Goal: Communication & Community: Answer question/provide support

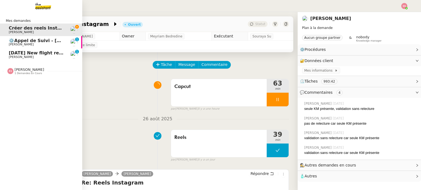
drag, startPoint x: 0, startPoint y: 0, endPoint x: 26, endPoint y: 51, distance: 57.4
click at [26, 51] on span "[DATE] New flight request - [PERSON_NAME]" at bounding box center [64, 52] width 110 height 5
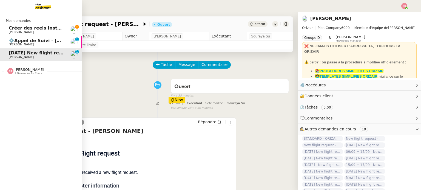
click at [21, 26] on span "Créer des reels Instagram" at bounding box center [41, 27] width 64 height 5
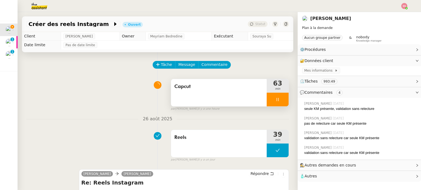
click at [278, 99] on div at bounding box center [277, 100] width 22 height 14
click at [281, 99] on icon at bounding box center [283, 99] width 4 height 4
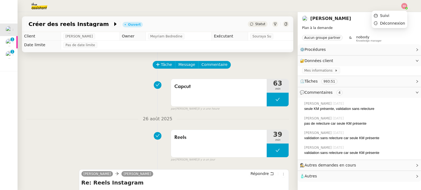
click at [405, 4] on img at bounding box center [404, 6] width 6 height 6
click at [392, 14] on li "Suivi" at bounding box center [389, 16] width 36 height 8
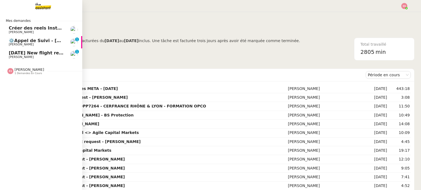
click at [35, 30] on span "Créer des reels Instagram" at bounding box center [41, 27] width 64 height 5
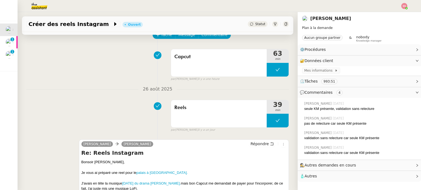
scroll to position [82, 0]
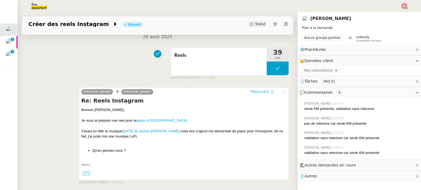
click at [256, 90] on span "Répondre" at bounding box center [259, 91] width 18 height 5
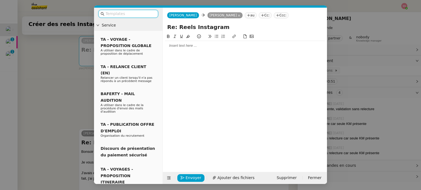
click at [189, 49] on div at bounding box center [245, 45] width 160 height 9
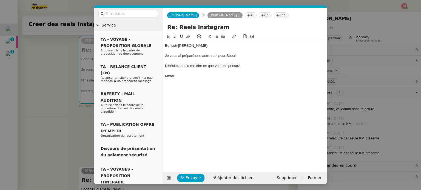
click at [200, 36] on button at bounding box center [199, 36] width 7 height 6
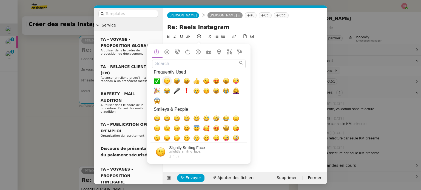
click at [165, 83] on span "🙂, slightly_smiling_face" at bounding box center [166, 81] width 7 height 7
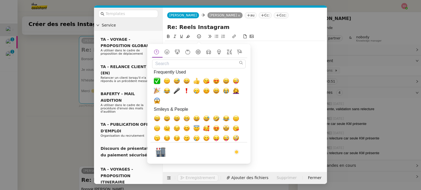
click at [257, 78] on div "Merci 🙂" at bounding box center [245, 76] width 160 height 5
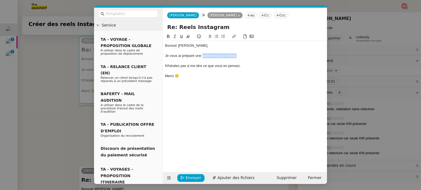
drag, startPoint x: 237, startPoint y: 57, endPoint x: 202, endPoint y: 56, distance: 35.6
click at [202, 56] on div "Je vous ai préparé une autre reel pour Séoul." at bounding box center [245, 55] width 160 height 5
click at [234, 40] on div at bounding box center [245, 37] width 160 height 8
drag, startPoint x: 241, startPoint y: 60, endPoint x: 233, endPoint y: 58, distance: 8.1
click at [233, 58] on div "Bonsoir [PERSON_NAME], Je vous ai préparé une autre reel pour [PERSON_NAME]. N'…" at bounding box center [245, 61] width 160 height 40
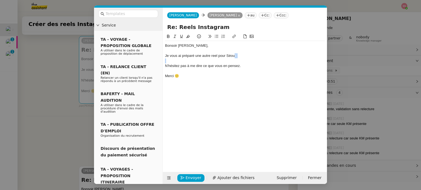
click at [237, 57] on div "Je vous ai préparé une autre reel pour Séoul." at bounding box center [245, 55] width 160 height 5
drag, startPoint x: 238, startPoint y: 56, endPoint x: 205, endPoint y: 57, distance: 32.9
click at [205, 57] on div "Je vous ai préparé une autre reel pour Séoul." at bounding box center [245, 55] width 160 height 5
click at [233, 36] on icon at bounding box center [234, 37] width 4 height 4
paste input "[URL][DOMAIN_NAME]"
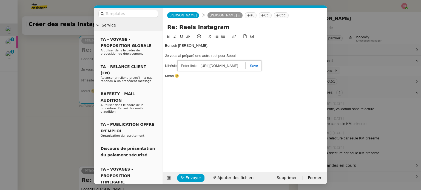
scroll to position [0, 104]
type input "[URL][DOMAIN_NAME]"
click at [252, 65] on link at bounding box center [251, 66] width 13 height 4
click at [236, 76] on div "Merci 🙂" at bounding box center [245, 76] width 160 height 5
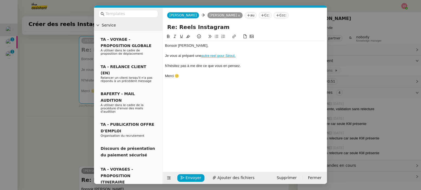
click at [225, 55] on link "autre reel pour Séoul." at bounding box center [218, 56] width 34 height 4
click at [213, 66] on link "[URL][DOMAIN_NAME]" at bounding box center [205, 65] width 38 height 7
click at [197, 179] on span "Envoyer" at bounding box center [193, 178] width 16 height 6
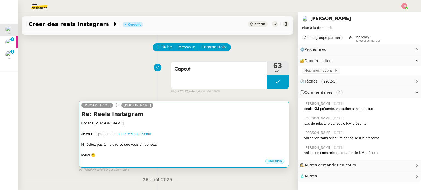
scroll to position [27, 0]
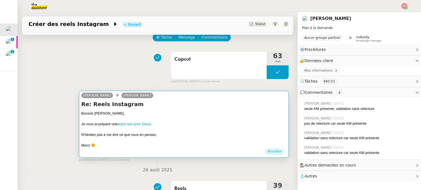
click at [220, 116] on div "Bonsoir [PERSON_NAME]," at bounding box center [183, 113] width 205 height 5
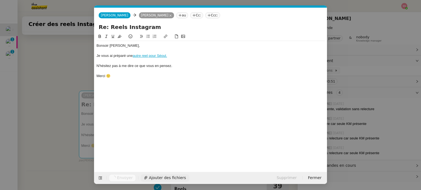
scroll to position [0, 12]
click at [64, 92] on nz-modal-container "Service TA - VOYAGE - PROPOSITION GLOBALE A utiliser dans le cadre de propositi…" at bounding box center [210, 95] width 421 height 190
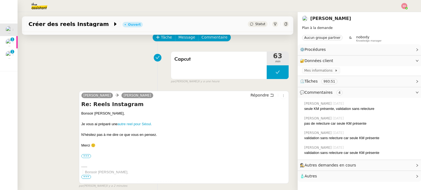
click at [404, 4] on img at bounding box center [404, 6] width 6 height 6
click at [395, 13] on li "Suivi" at bounding box center [389, 16] width 36 height 8
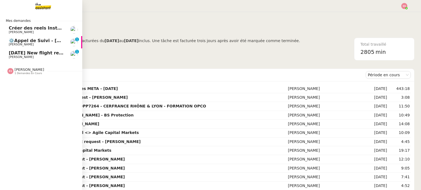
click at [23, 54] on span "[DATE] New flight request - [PERSON_NAME]" at bounding box center [64, 52] width 110 height 5
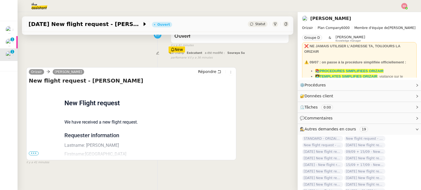
scroll to position [73, 0]
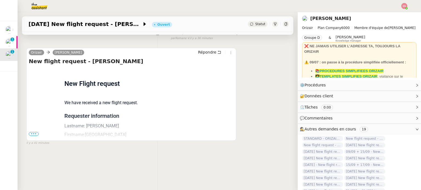
click at [34, 132] on span "•••" at bounding box center [34, 134] width 10 height 4
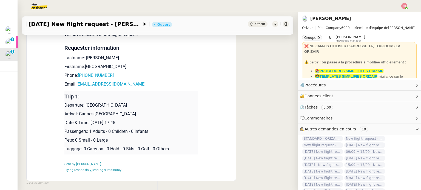
scroll to position [156, 0]
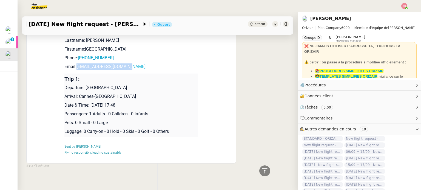
drag, startPoint x: 133, startPoint y: 68, endPoint x: 74, endPoint y: 69, distance: 58.9
click at [74, 69] on p "Email: [EMAIL_ADDRESS][DOMAIN_NAME]" at bounding box center [131, 67] width 134 height 7
copy link "[EMAIL_ADDRESS][DOMAIN_NAME]"
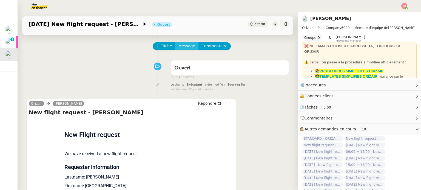
click at [179, 50] on div "Tâche Message Commentaire" at bounding box center [221, 48] width 136 height 13
click at [180, 49] on span "Message" at bounding box center [186, 46] width 17 height 6
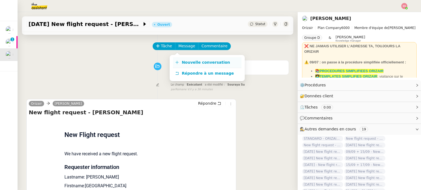
click at [183, 58] on link "Nouvelle conversation" at bounding box center [207, 62] width 68 height 11
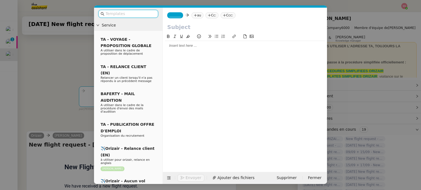
click at [194, 15] on icon at bounding box center [195, 15] width 3 height 3
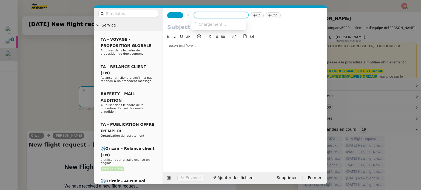
paste input "[EMAIL_ADDRESS][DOMAIN_NAME]"
type input "[EMAIL_ADDRESS][DOMAIN_NAME]"
click at [202, 23] on span "[EMAIL_ADDRESS][DOMAIN_NAME]" at bounding box center [226, 24] width 67 height 4
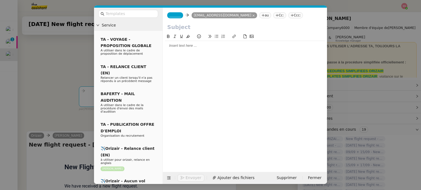
click at [179, 15] on nz-tag "_______" at bounding box center [175, 15] width 16 height 6
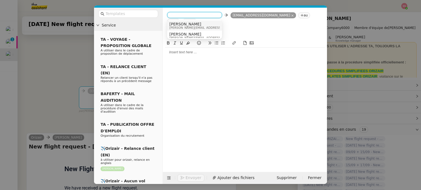
click at [191, 23] on span "[PERSON_NAME]" at bounding box center [208, 24] width 78 height 4
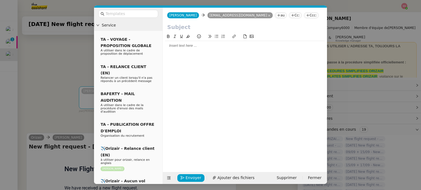
click at [304, 15] on nz-tag "Ccc:" at bounding box center [311, 15] width 15 height 6
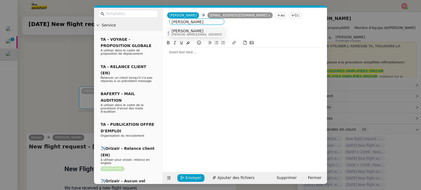
type input "[PERSON_NAME]"
click at [209, 30] on div "[PERSON_NAME] [PERSON_NAME][EMAIL_ADDRESS][DOMAIN_NAME]" at bounding box center [196, 32] width 50 height 7
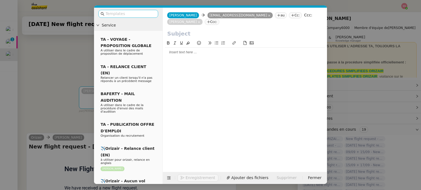
click at [134, 13] on input "text" at bounding box center [129, 14] width 49 height 6
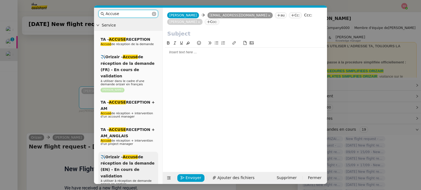
type input "Accuse"
click at [117, 165] on span "✈️Orizair - Accusé de réception de la demande (EN) - En cours de validation" at bounding box center [128, 167] width 54 height 24
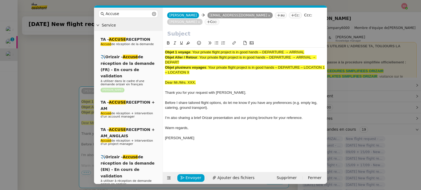
drag, startPoint x: 193, startPoint y: 54, endPoint x: 313, endPoint y: 46, distance: 120.5
click at [313, 46] on div "Objet 1 voyage : Your private flight project is in good hands – DEPARTURE → ARR…" at bounding box center [245, 94] width 160 height 108
click at [221, 34] on input "text" at bounding box center [244, 34] width 155 height 8
paste input "Your private flight project is in good hands – DEPARTURE → ARRIVAL"
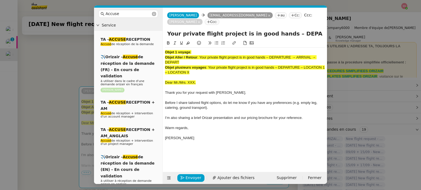
scroll to position [0, 24]
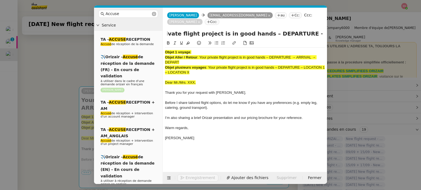
type input "Your private flight project is in good hands – DEPARTURE → ARRIVAL"
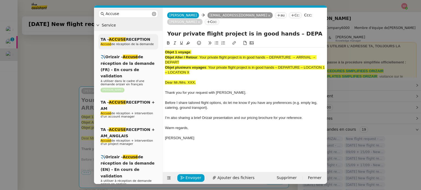
drag, startPoint x: 201, startPoint y: 73, endPoint x: 146, endPoint y: 45, distance: 62.0
click at [146, 45] on nz-layout "Accuse Service TA - ACCUSE RECEPTION Accusé de réception de la demande ✈️Orizai…" at bounding box center [210, 96] width 233 height 177
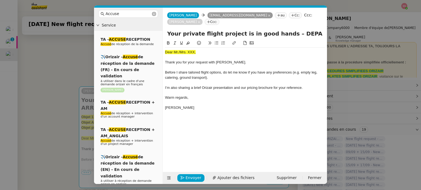
click at [56, 98] on nz-modal-container "Accuse Service TA - ACCUSE RECEPTION Accusé de réception de la demande ✈️Orizai…" at bounding box center [210, 95] width 421 height 190
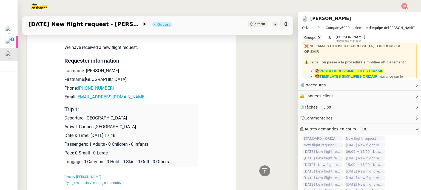
scroll to position [242, 0]
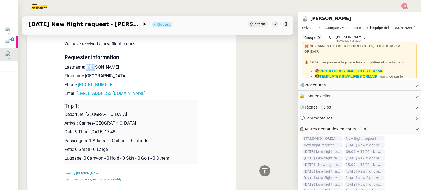
drag, startPoint x: 92, startPoint y: 62, endPoint x: 83, endPoint y: 60, distance: 8.6
click at [83, 64] on p "Lastname: [PERSON_NAME]" at bounding box center [131, 67] width 134 height 7
copy p "Sofi"
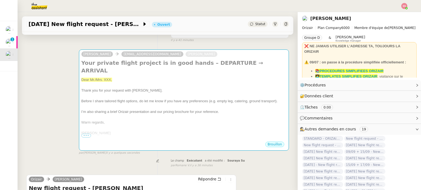
scroll to position [0, 0]
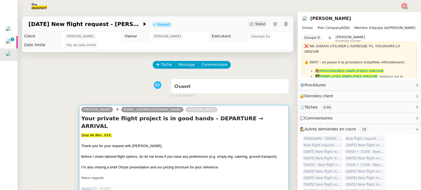
click at [125, 133] on div "Dear Mr./Mrs. XXX," at bounding box center [183, 135] width 205 height 5
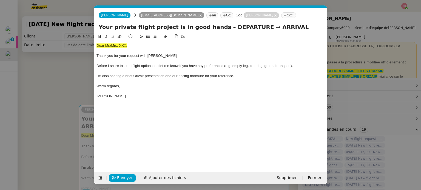
scroll to position [0, 23]
drag, startPoint x: 131, startPoint y: 43, endPoint x: 92, endPoint y: 39, distance: 39.6
click at [82, 42] on nz-modal-container "Accuse Service TA - ACCUSE RECEPTION Accusé de réception de la demande ✈️Orizai…" at bounding box center [210, 95] width 421 height 190
click at [120, 36] on icon at bounding box center [119, 37] width 4 height 4
click at [134, 48] on div "Dear Mr./Mrs. XXX," at bounding box center [210, 45] width 228 height 5
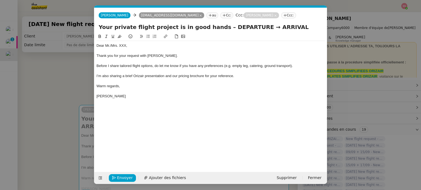
click at [111, 47] on div "Dear Mr./Mrs. XXX," at bounding box center [210, 45] width 228 height 5
drag, startPoint x: 125, startPoint y: 47, endPoint x: 113, endPoint y: 45, distance: 11.6
click at [113, 45] on div "Dear Mrs. XXX," at bounding box center [210, 45] width 228 height 5
click at [159, 176] on span "Ajouter des fichiers" at bounding box center [167, 178] width 37 height 6
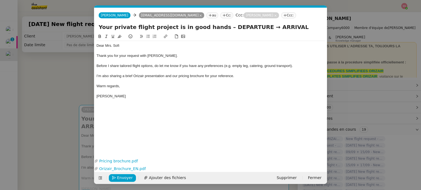
click at [73, 126] on nz-modal-container "Accuse Service TA - ACCUSE RECEPTION Accusé de réception de la demande ✈️Orizai…" at bounding box center [210, 95] width 421 height 190
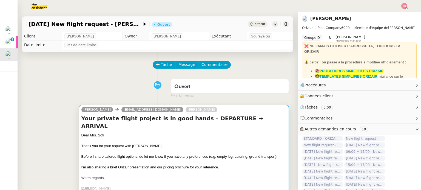
click at [185, 149] on div at bounding box center [183, 151] width 205 height 5
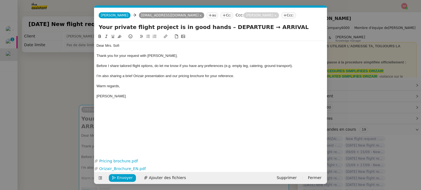
scroll to position [0, 23]
drag, startPoint x: 246, startPoint y: 26, endPoint x: 215, endPoint y: 27, distance: 31.5
click at [215, 27] on input "Your private flight project is in good hands – DEPARTURE → ARRIVAL" at bounding box center [211, 27] width 224 height 8
drag, startPoint x: 261, startPoint y: 29, endPoint x: 237, endPoint y: 29, distance: 23.8
click at [237, 29] on input "Your private flight project is in good hands – [GEOGRAPHIC_DATA]→ ARRIVAL" at bounding box center [211, 27] width 224 height 8
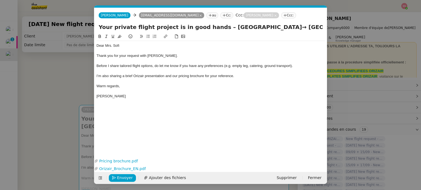
type input "Your private flight project is in good hands – [GEOGRAPHIC_DATA]→ [GEOGRAPHIC_D…"
click at [33, 73] on nz-modal-container "Accuse Service TA - ACCUSE RECEPTION Accusé de réception de la demande ✈️Orizai…" at bounding box center [210, 95] width 421 height 190
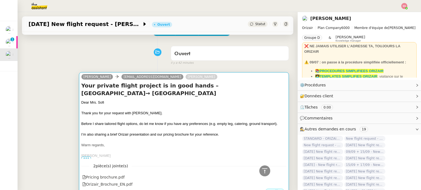
scroll to position [27, 0]
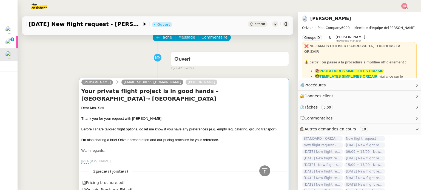
click at [188, 137] on div "I’m also sharing a brief Orizair presentation and our pricing brochure for your…" at bounding box center [183, 139] width 205 height 5
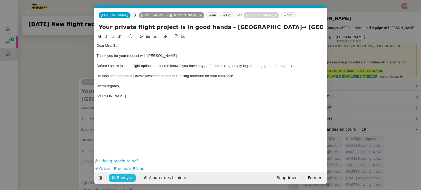
scroll to position [0, 23]
click at [123, 179] on span "Envoyer" at bounding box center [125, 178] width 16 height 6
click at [123, 178] on span "Confirmer l'envoi" at bounding box center [133, 178] width 33 height 6
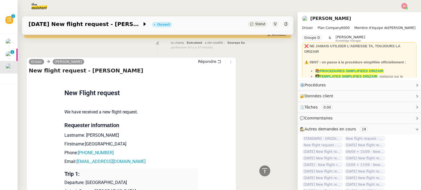
scroll to position [219, 0]
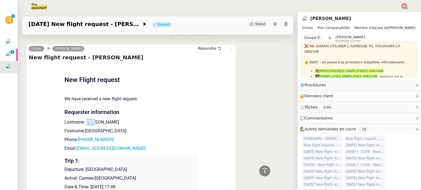
drag, startPoint x: 82, startPoint y: 114, endPoint x: 91, endPoint y: 116, distance: 9.7
click at [91, 119] on p "Lastname: [PERSON_NAME]" at bounding box center [131, 122] width 134 height 7
copy p "Sofi"
drag, startPoint x: 95, startPoint y: 124, endPoint x: 81, endPoint y: 125, distance: 14.0
click at [81, 128] on p "Firstname:[GEOGRAPHIC_DATA]" at bounding box center [131, 131] width 134 height 7
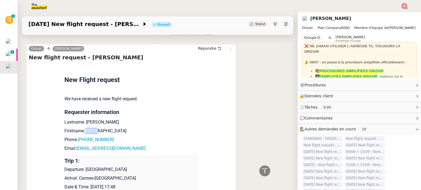
copy p "Sofia"
drag, startPoint x: 116, startPoint y: 133, endPoint x: 80, endPoint y: 133, distance: 35.9
click at [80, 137] on p "Phone: [PHONE_NUMBER]" at bounding box center [131, 140] width 134 height 7
click at [140, 128] on p "Firstname:[GEOGRAPHIC_DATA]" at bounding box center [131, 131] width 134 height 7
drag, startPoint x: 117, startPoint y: 132, endPoint x: 79, endPoint y: 133, distance: 38.4
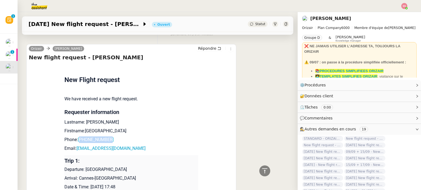
click at [79, 137] on p "Phone: [PHONE_NUMBER]" at bounding box center [131, 140] width 134 height 7
copy link "380951179019"
drag, startPoint x: 140, startPoint y: 145, endPoint x: 75, endPoint y: 142, distance: 65.0
click at [75, 142] on td "New Flight request We have received a new flight request. Requester information…" at bounding box center [131, 154] width 134 height 180
click at [151, 137] on p "Phone: [PHONE_NUMBER]" at bounding box center [131, 140] width 134 height 7
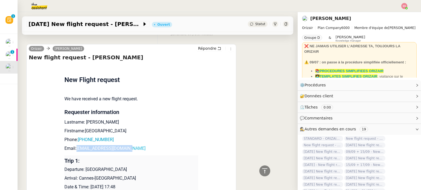
drag, startPoint x: 141, startPoint y: 143, endPoint x: 74, endPoint y: 144, distance: 66.6
click at [74, 145] on p "Email: [EMAIL_ADDRESS][DOMAIN_NAME]" at bounding box center [131, 148] width 134 height 7
copy link "[EMAIL_ADDRESS][DOMAIN_NAME]"
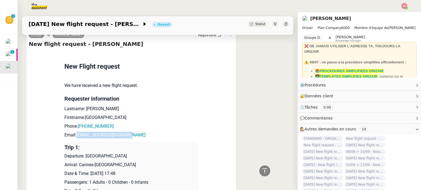
scroll to position [274, 0]
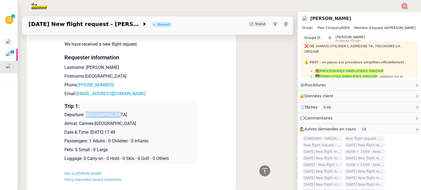
drag, startPoint x: 84, startPoint y: 108, endPoint x: 117, endPoint y: 109, distance: 33.7
click at [117, 112] on p "Departure: [GEOGRAPHIC_DATA]" at bounding box center [131, 115] width 134 height 7
copy p "[GEOGRAPHIC_DATA]"
drag, startPoint x: 124, startPoint y: 117, endPoint x: 76, endPoint y: 118, distance: 48.2
click at [76, 120] on p "Arrival: Cannes-[GEOGRAPHIC_DATA]" at bounding box center [131, 123] width 134 height 7
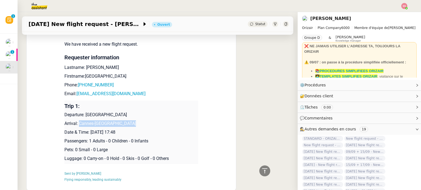
copy p "Cannes-[GEOGRAPHIC_DATA]"
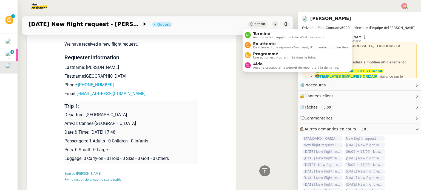
click at [248, 22] on div "Statut" at bounding box center [258, 24] width 20 height 6
click at [249, 43] on nz-avatar at bounding box center [248, 45] width 6 height 6
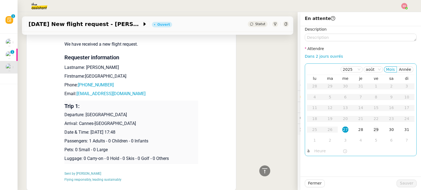
click at [373, 128] on div "29" at bounding box center [376, 130] width 6 height 6
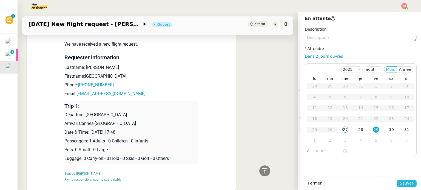
drag, startPoint x: 399, startPoint y: 182, endPoint x: 386, endPoint y: 176, distance: 14.3
click at [400, 182] on span "Sauver" at bounding box center [406, 183] width 13 height 6
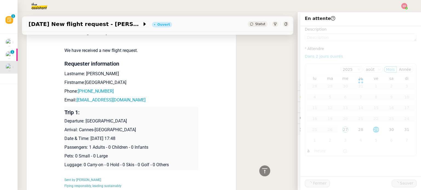
scroll to position [280, 0]
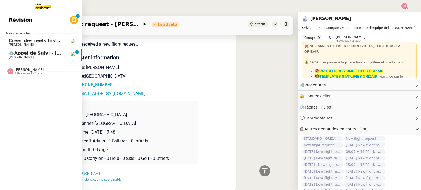
click at [42, 44] on span "[PERSON_NAME]" at bounding box center [36, 44] width 55 height 3
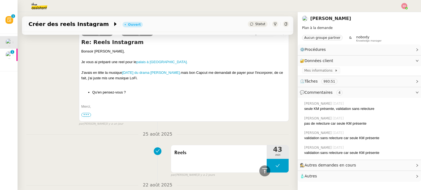
scroll to position [246, 0]
